Goal: Task Accomplishment & Management: Complete application form

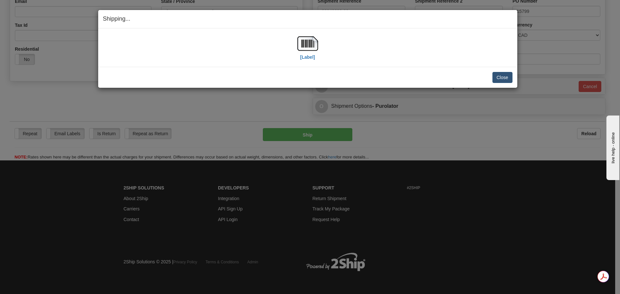
scroll to position [186, 0]
click at [500, 79] on button "Close" at bounding box center [502, 77] width 20 height 11
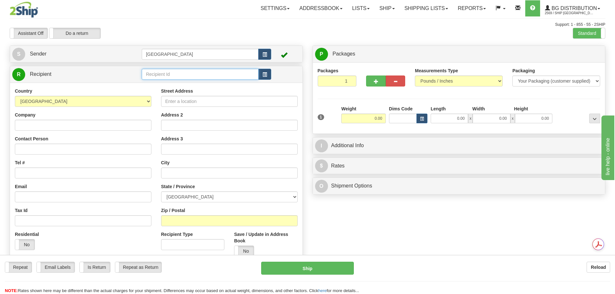
click at [156, 79] on input "text" at bounding box center [200, 74] width 117 height 11
click at [163, 85] on div "80081" at bounding box center [199, 84] width 111 height 7
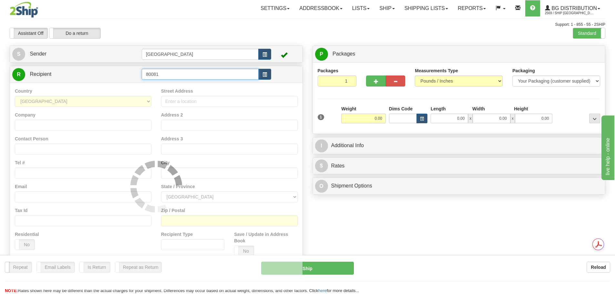
type input "80081"
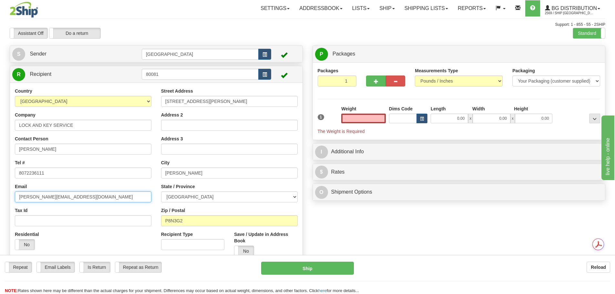
type input "0.00"
drag, startPoint x: 100, startPoint y: 198, endPoint x: 13, endPoint y: 196, distance: 86.5
click at [13, 196] on div "Country AFGHANISTAN ALAND ISLANDS ALBANIA ALGERIA AMERICAN SAMOA ANDORRA ANGOLA…" at bounding box center [83, 171] width 146 height 167
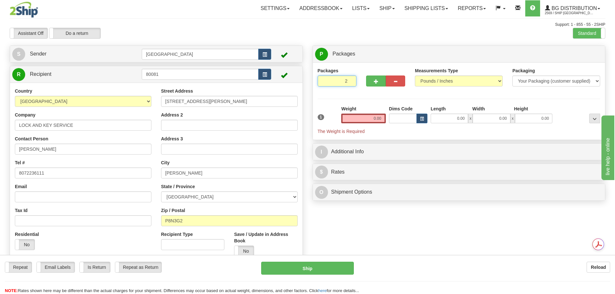
click at [350, 78] on input "2" at bounding box center [337, 81] width 39 height 11
click at [350, 78] on input "3" at bounding box center [337, 81] width 39 height 11
type input "4"
click at [350, 78] on input "4" at bounding box center [337, 81] width 39 height 11
click at [593, 52] on span "Package Level" at bounding box center [587, 54] width 26 height 5
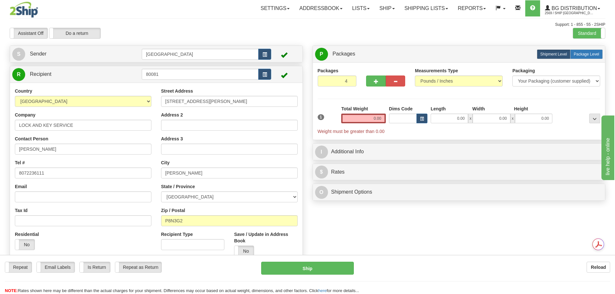
radio input "true"
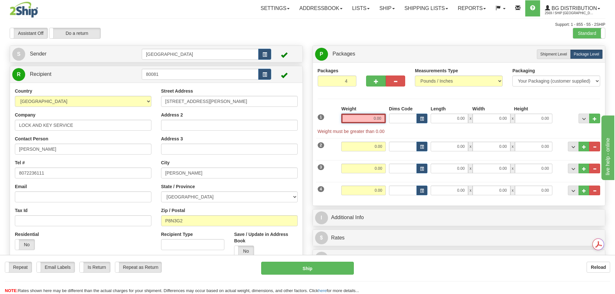
drag, startPoint x: 389, startPoint y: 120, endPoint x: 413, endPoint y: 121, distance: 23.9
click at [413, 121] on div "1 Weight 0.00 Dims Code 0.00" at bounding box center [459, 120] width 286 height 29
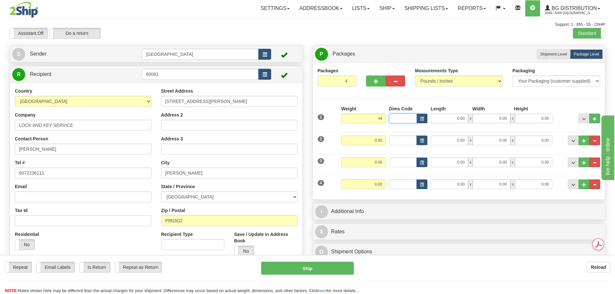
type input "44.00"
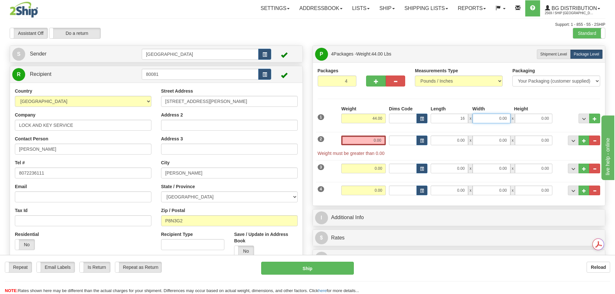
type input "16.00"
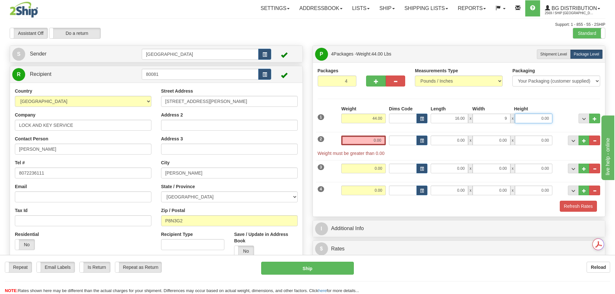
type input "9.00"
drag, startPoint x: 366, startPoint y: 139, endPoint x: 392, endPoint y: 137, distance: 26.3
click at [392, 137] on div "2 Weight 0.00 Dims Code Length Width Height" at bounding box center [459, 143] width 286 height 28
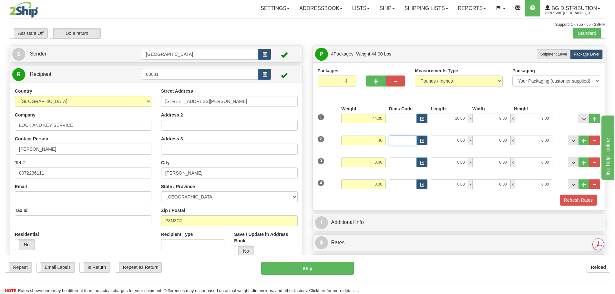
type input "46.00"
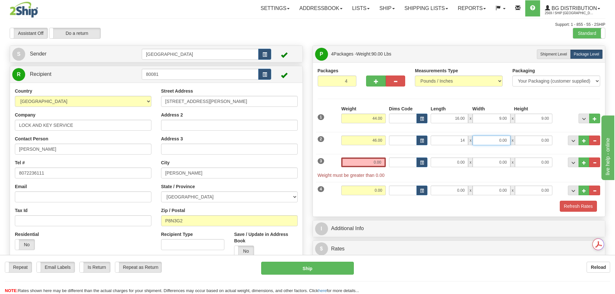
type input "14.00"
type input "9.00"
click at [399, 151] on div "3 Weight 0.00 Dims Code Length Width Height" at bounding box center [459, 165] width 286 height 28
drag, startPoint x: 370, startPoint y: 161, endPoint x: 388, endPoint y: 161, distance: 18.4
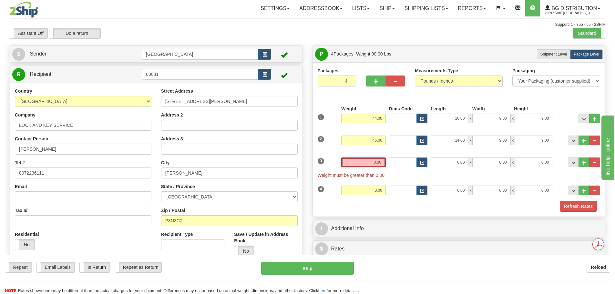
click at [388, 161] on div "3 Weight 0.00 Dims Code Length Width Height" at bounding box center [459, 165] width 286 height 28
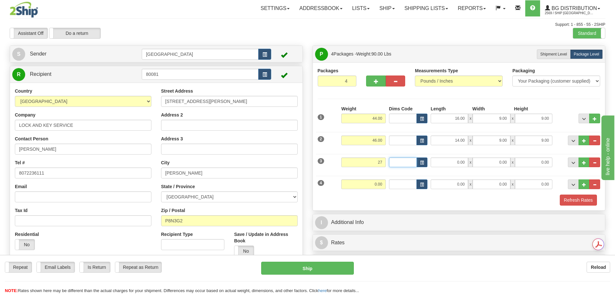
type input "27.00"
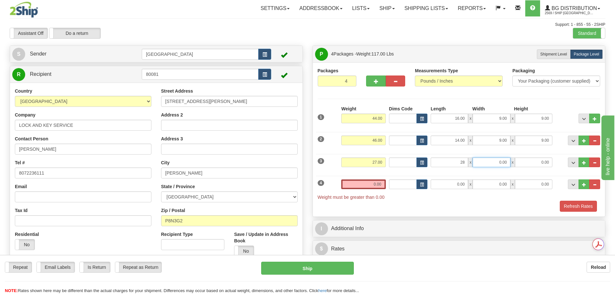
type input "28.00"
type input "16.00"
type input "4.00"
drag, startPoint x: 372, startPoint y: 185, endPoint x: 404, endPoint y: 185, distance: 32.0
click at [404, 185] on div "4 Weight 0.00 Dims Code Length Width Height" at bounding box center [459, 187] width 286 height 28
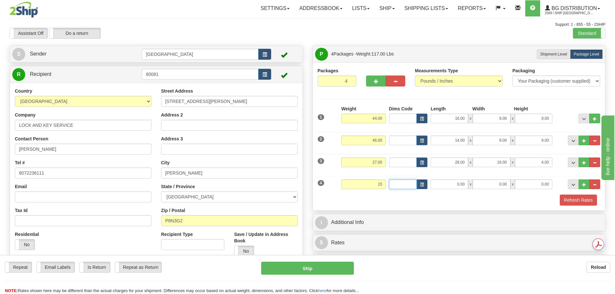
type input "15.00"
type input "41.00"
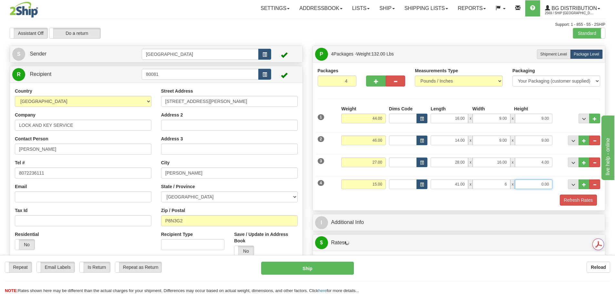
type input "6.00"
type input "5.00"
click at [424, 204] on div "Refresh Rates" at bounding box center [459, 200] width 286 height 11
click at [563, 201] on button "Refresh Rates" at bounding box center [578, 200] width 37 height 11
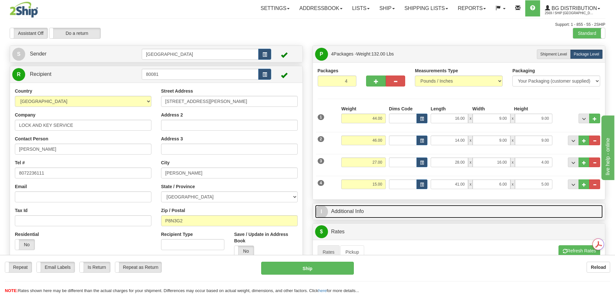
click at [397, 207] on link "I Additional Info" at bounding box center [459, 211] width 288 height 13
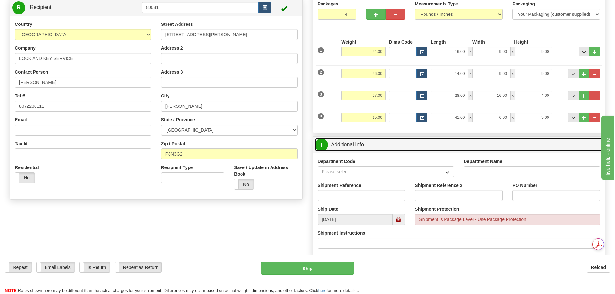
scroll to position [97, 0]
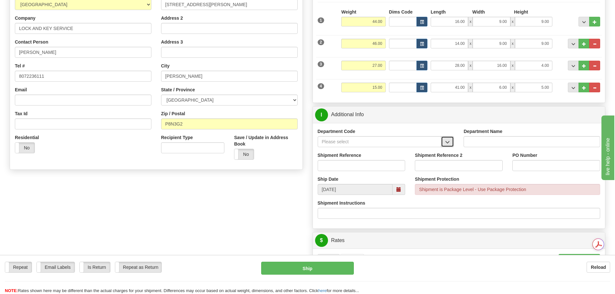
click at [443, 139] on button "button" at bounding box center [447, 141] width 13 height 11
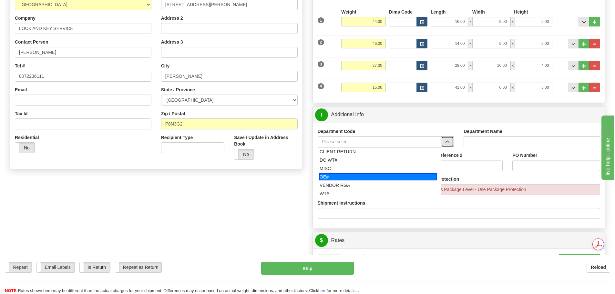
click at [398, 177] on div "OE#" at bounding box center [378, 176] width 118 height 7
type input "OE#"
type input "ORDERS"
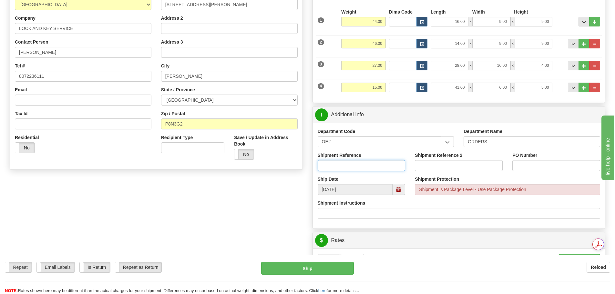
click at [385, 165] on input "Shipment Reference" at bounding box center [362, 165] width 88 height 11
type input "90040695-00"
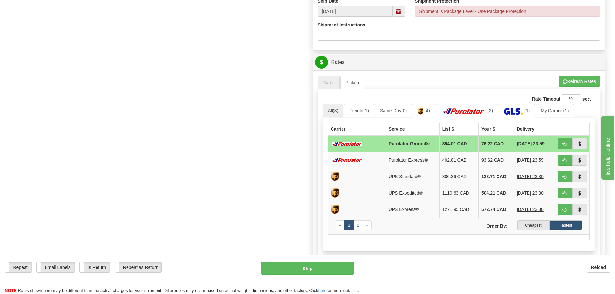
scroll to position [291, 0]
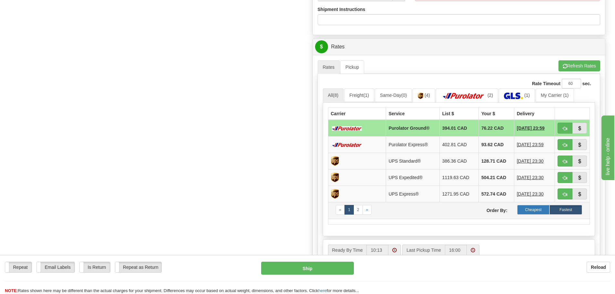
type input "SANDY LAKE FN"
click at [538, 211] on label "Cheapest" at bounding box center [533, 210] width 33 height 10
click at [578, 130] on span "button" at bounding box center [579, 129] width 5 height 4
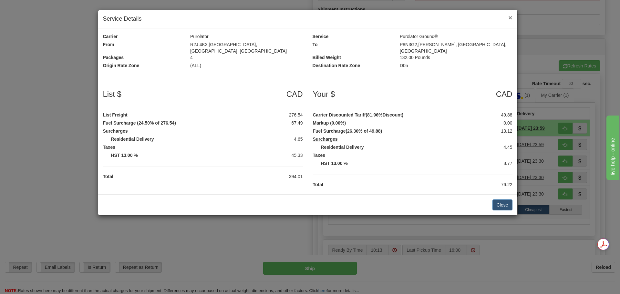
click at [512, 16] on span "×" at bounding box center [510, 17] width 4 height 7
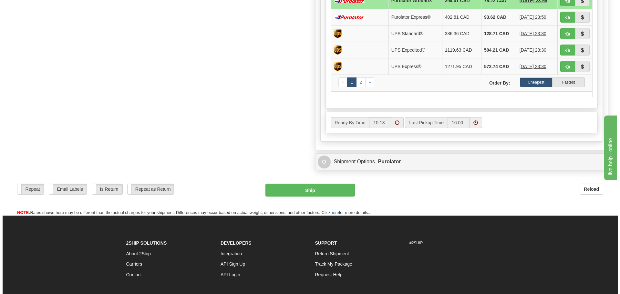
scroll to position [420, 0]
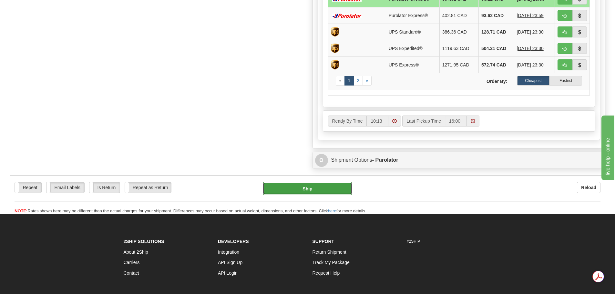
click at [339, 193] on button "Ship" at bounding box center [307, 188] width 89 height 13
type input "260"
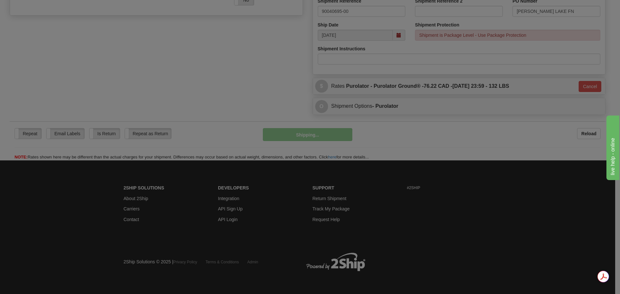
scroll to position [252, 0]
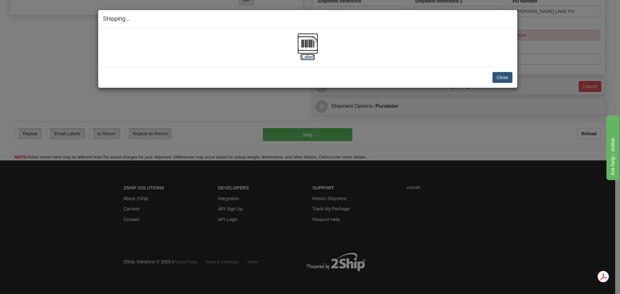
click at [304, 40] on img at bounding box center [307, 43] width 21 height 21
